Goal: Transaction & Acquisition: Purchase product/service

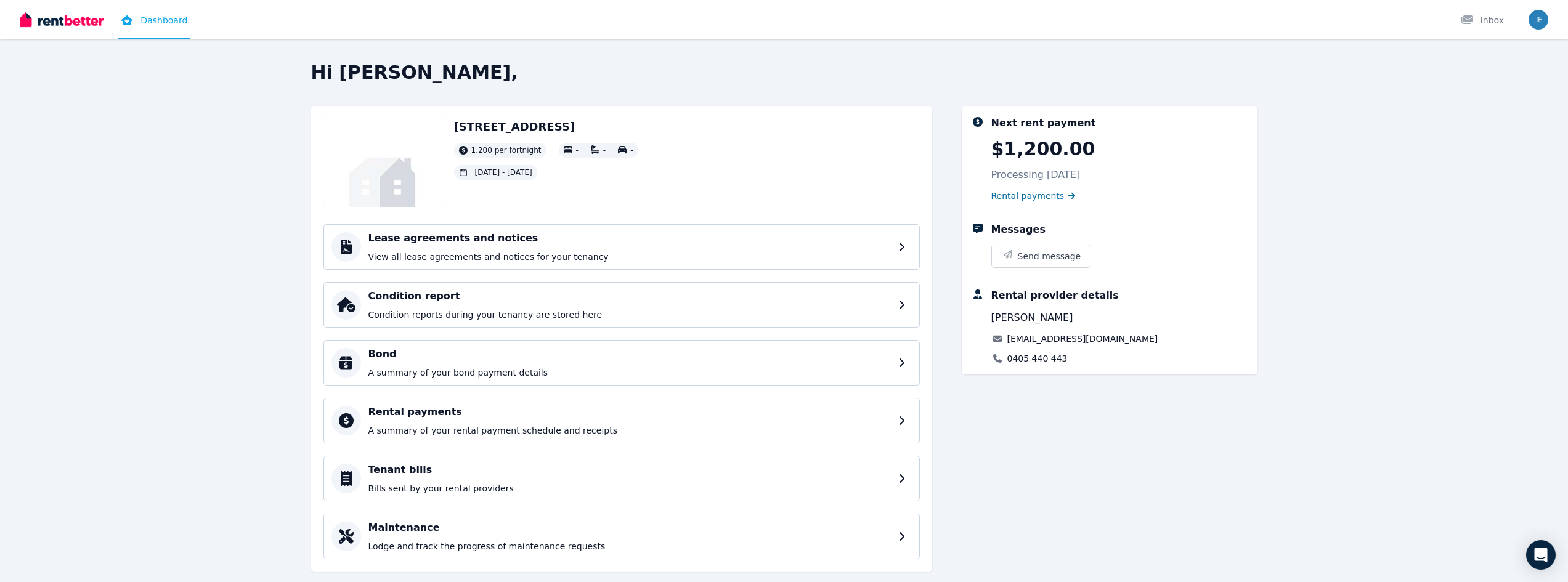
click at [1025, 195] on span "Rental payments" at bounding box center [1028, 196] width 73 height 13
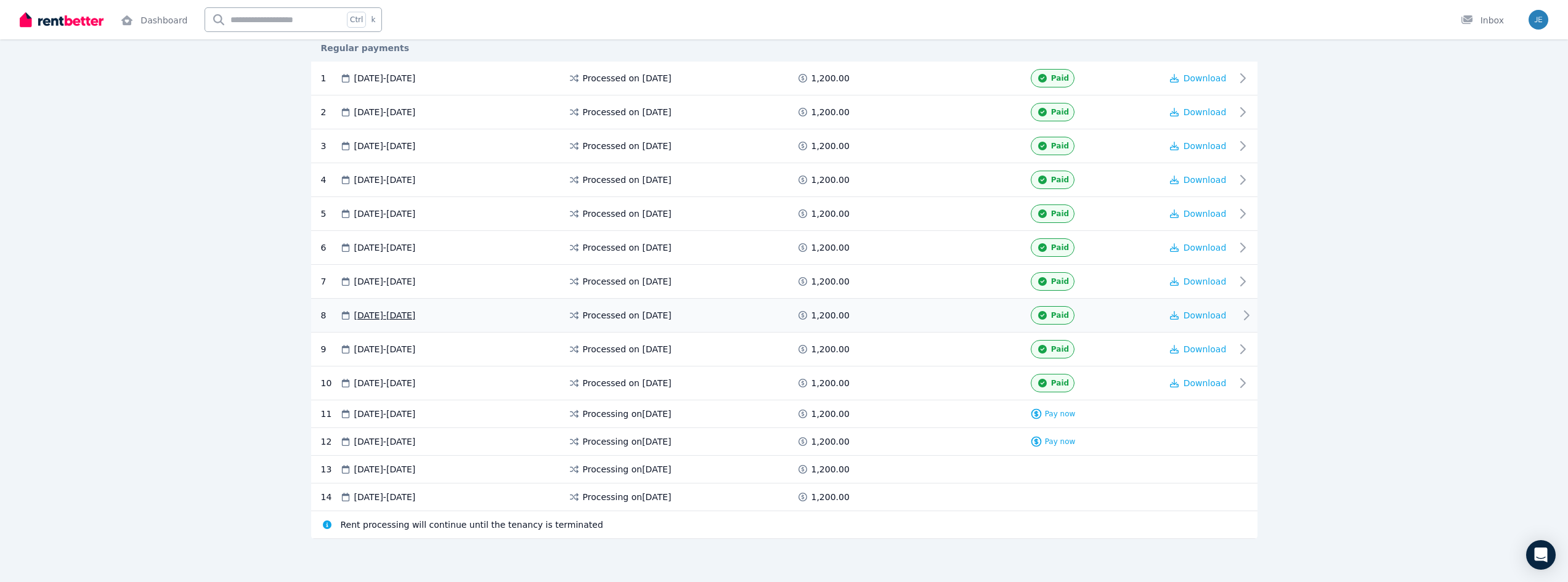
scroll to position [251, 0]
click at [1062, 414] on span "Pay now" at bounding box center [1060, 412] width 31 height 10
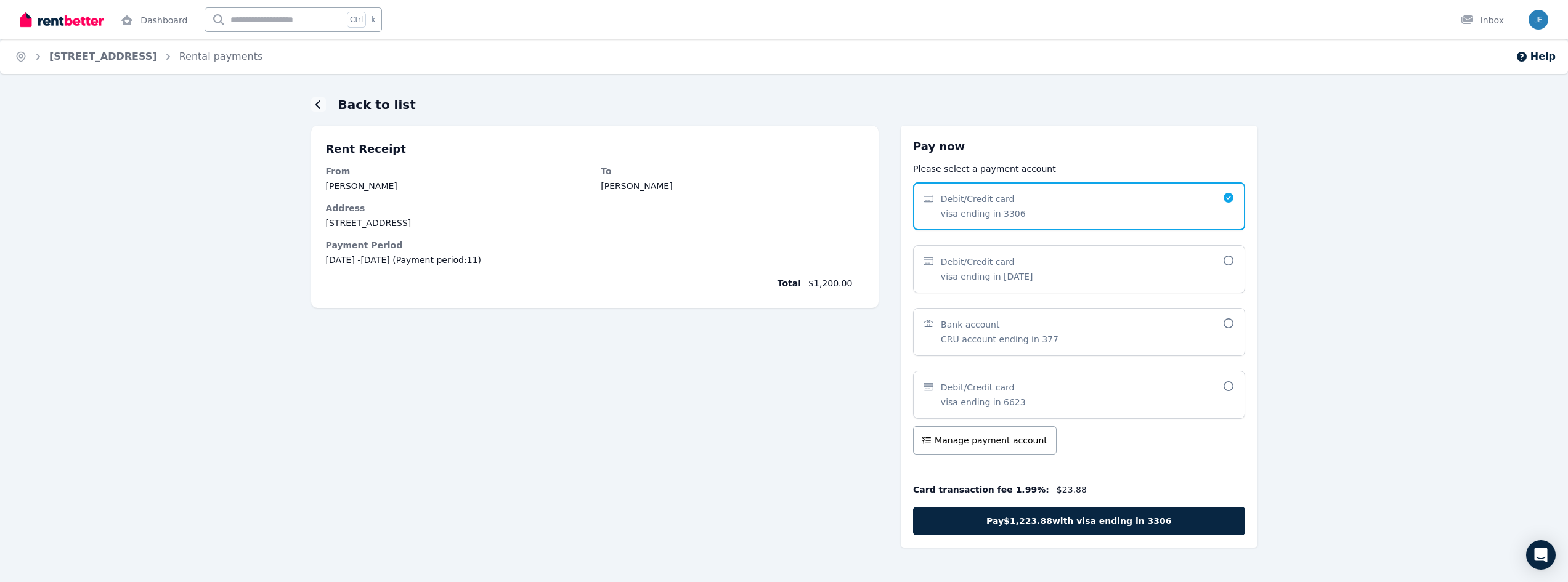
click at [1088, 345] on span "Bank account CRU account ending in 377" at bounding box center [1072, 332] width 298 height 27
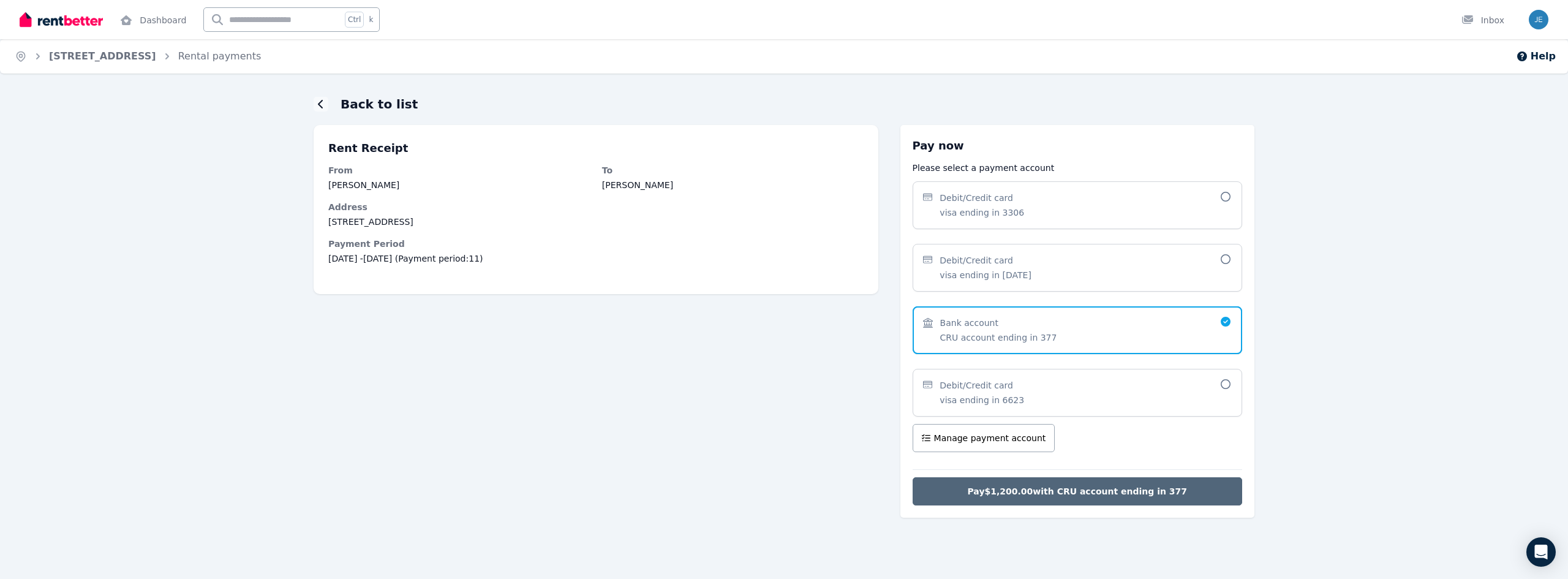
click at [1145, 491] on span "Pay $1,200.00 with CRU account ending in 377" at bounding box center [1077, 492] width 220 height 13
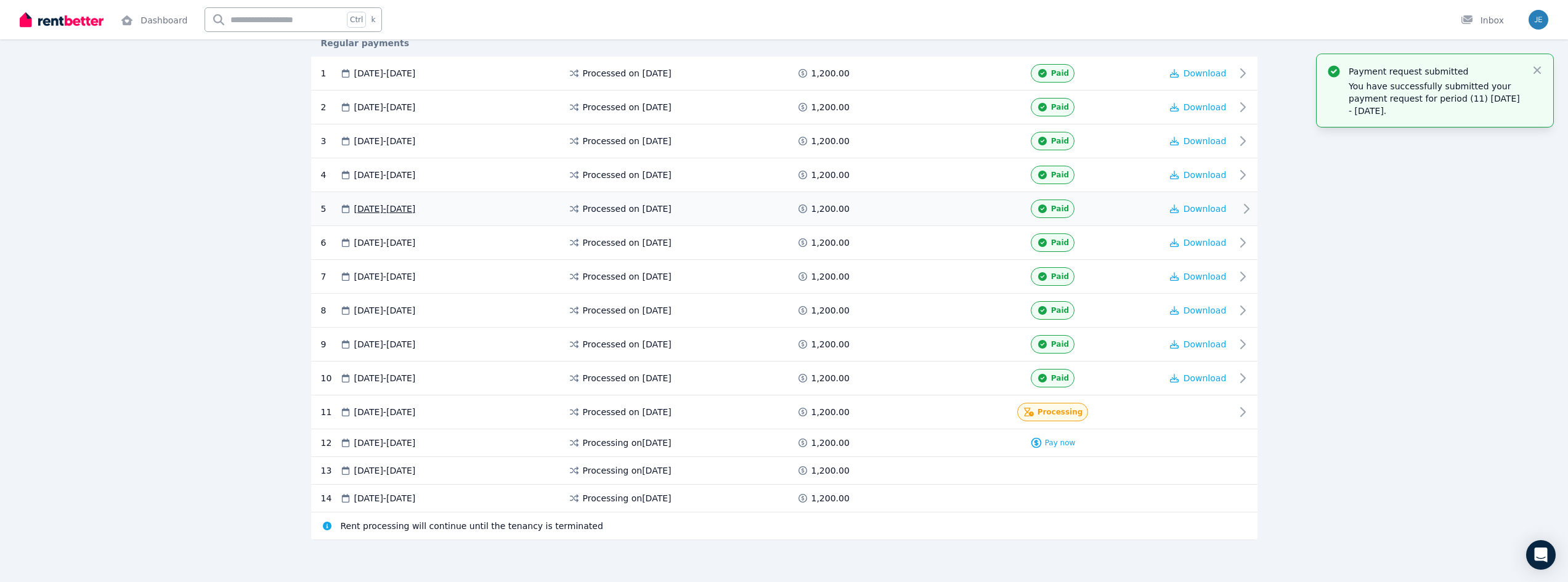
scroll to position [257, 0]
